Goal: Information Seeking & Learning: Learn about a topic

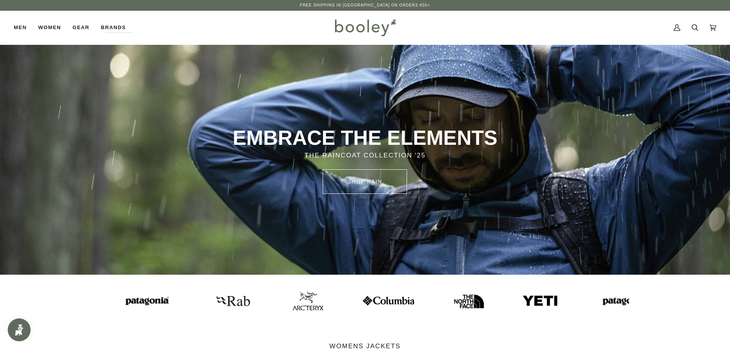
click at [293, 304] on img at bounding box center [307, 301] width 31 height 19
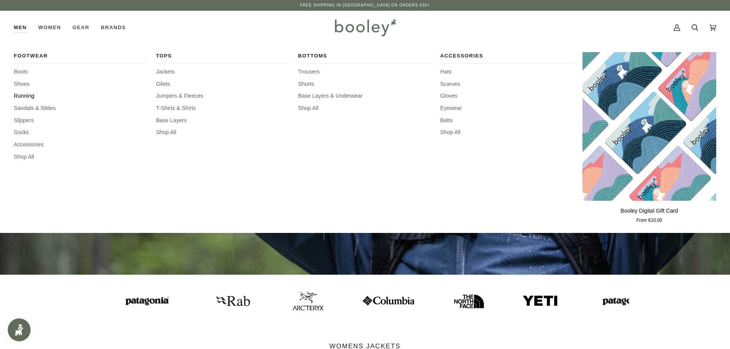
click at [24, 95] on span "Running" at bounding box center [81, 96] width 134 height 8
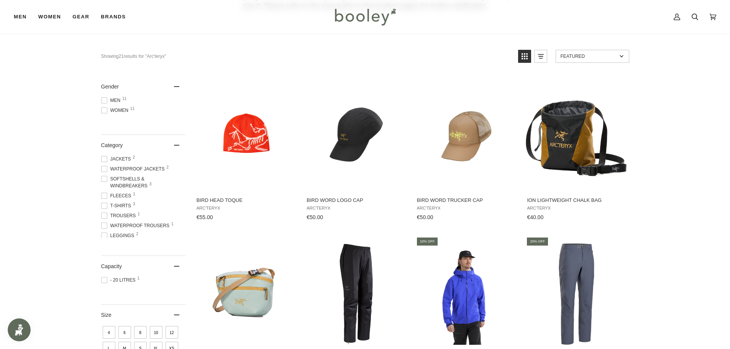
scroll to position [115, 0]
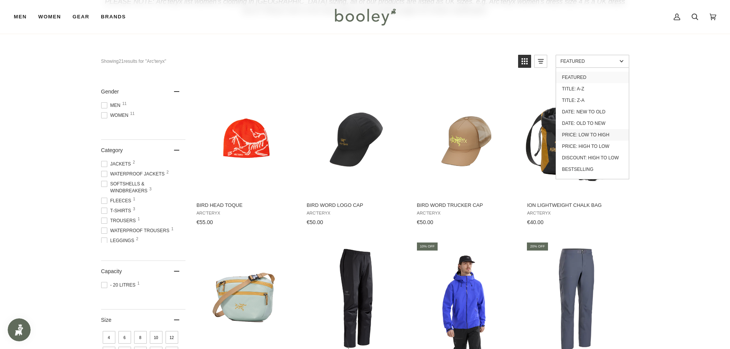
click at [598, 135] on link "Price: Low to High" at bounding box center [592, 135] width 73 height 12
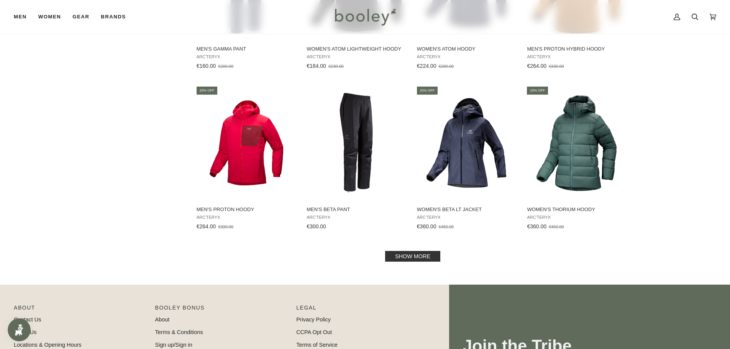
scroll to position [767, 0]
click at [412, 255] on link "Show more" at bounding box center [412, 256] width 55 height 11
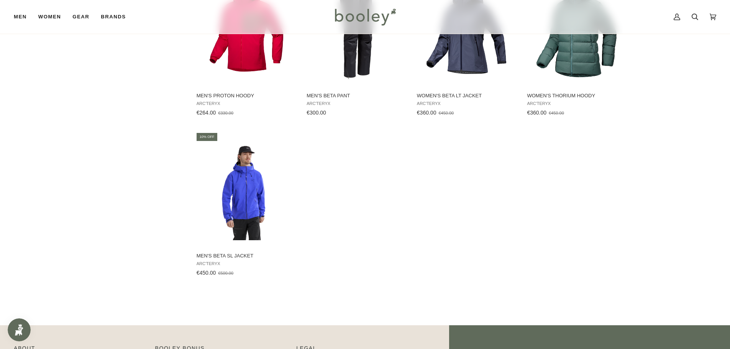
scroll to position [920, 0]
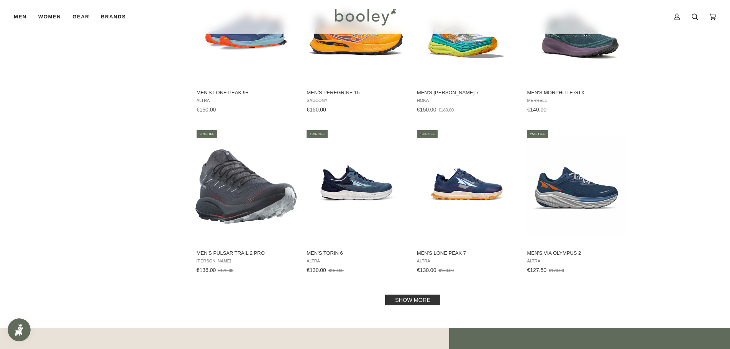
scroll to position [690, 0]
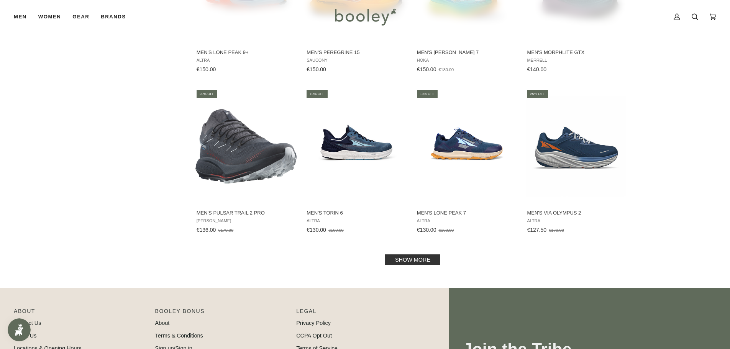
click at [402, 257] on link "Show more" at bounding box center [412, 260] width 55 height 11
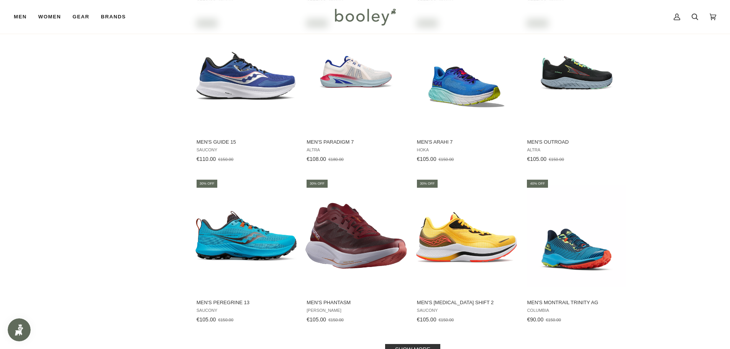
scroll to position [1457, 0]
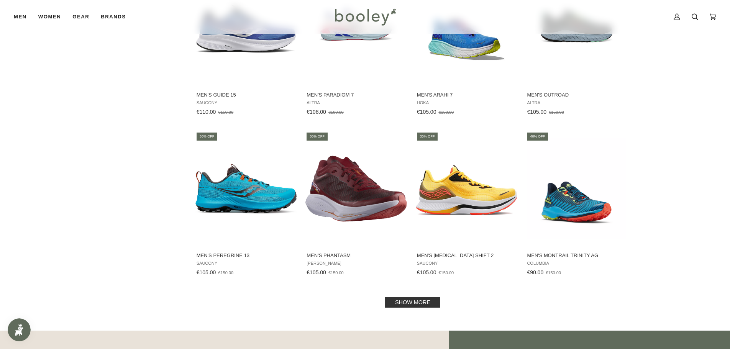
click at [432, 300] on link "Show more" at bounding box center [412, 302] width 55 height 11
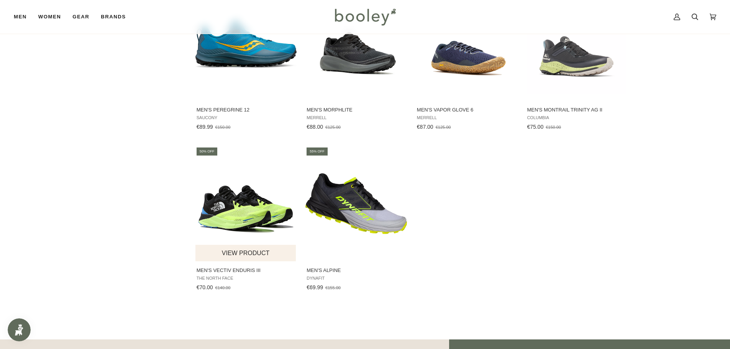
scroll to position [1764, 0]
